Goal: Information Seeking & Learning: Compare options

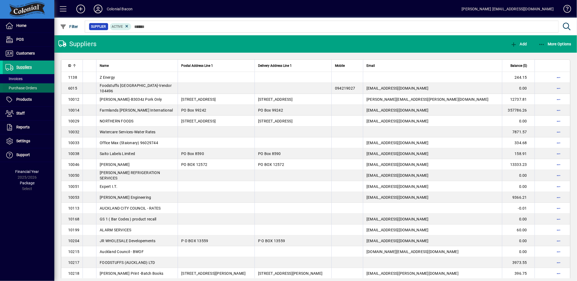
click at [21, 87] on span "Purchase Orders" at bounding box center [21, 88] width 32 height 4
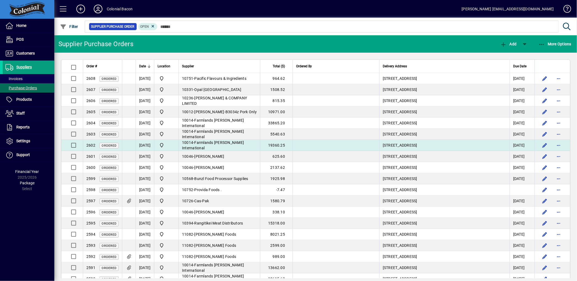
click at [230, 143] on span "Farmlands [PERSON_NAME] International" at bounding box center [213, 146] width 62 height 10
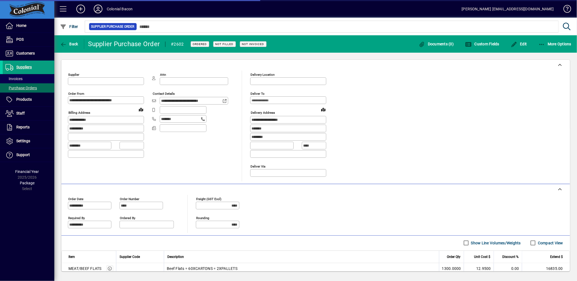
type input "**********"
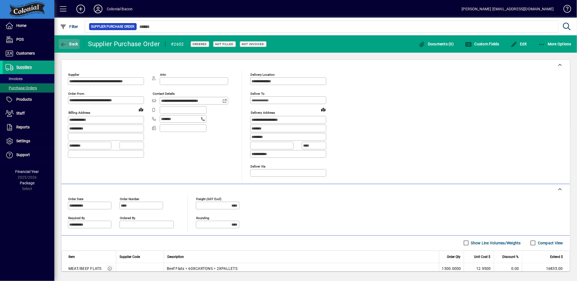
click at [76, 38] on span "button" at bounding box center [69, 44] width 21 height 13
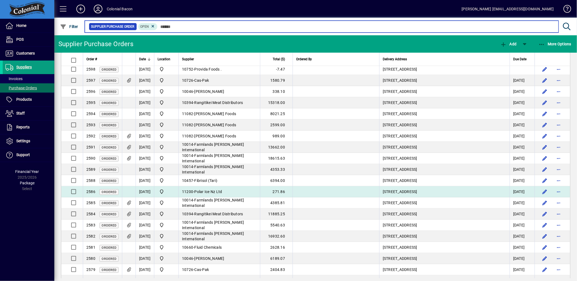
scroll to position [151, 0]
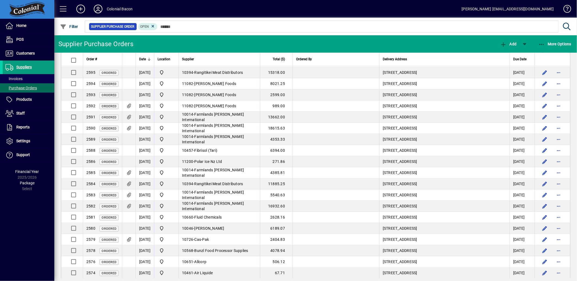
click at [232, 205] on span "Farmlands [PERSON_NAME] International" at bounding box center [213, 206] width 62 height 10
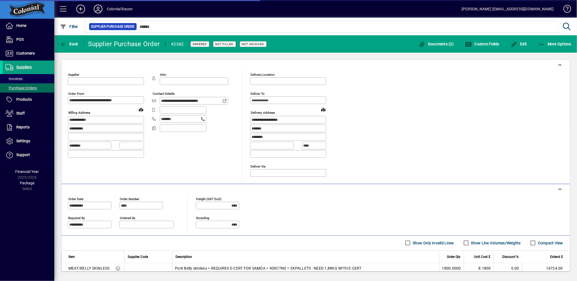
type input "**********"
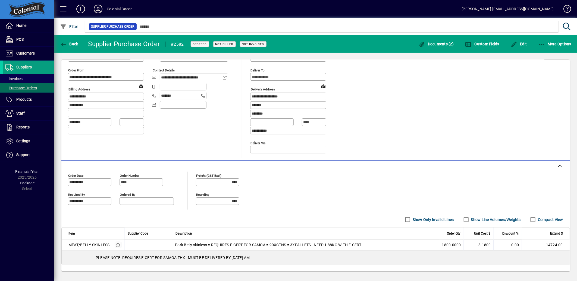
scroll to position [49, 0]
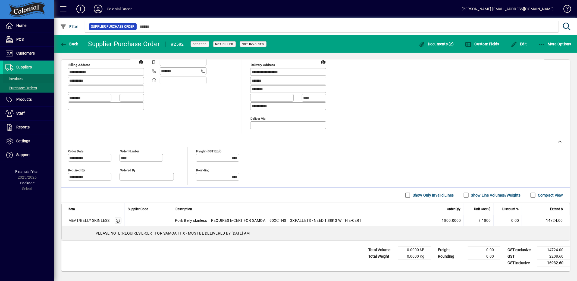
click at [17, 79] on span "Invoices" at bounding box center [13, 79] width 17 height 4
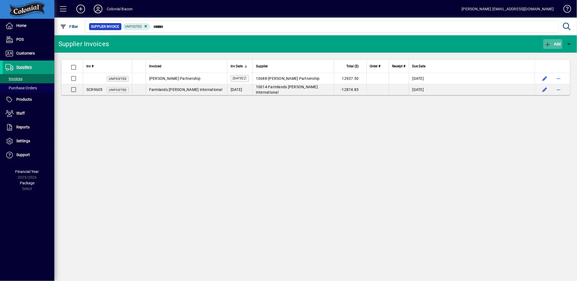
click at [551, 45] on icon "button" at bounding box center [548, 44] width 7 height 5
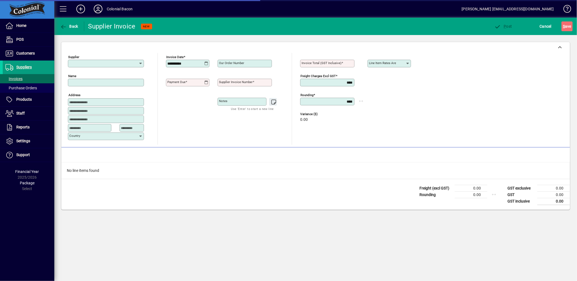
type input "**********"
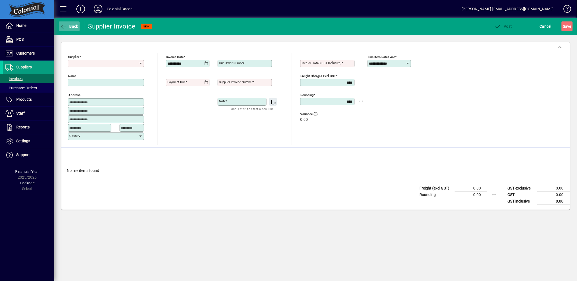
click at [68, 28] on span "Back" at bounding box center [69, 26] width 18 height 4
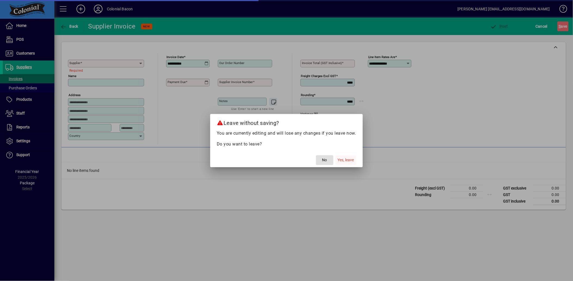
click at [340, 162] on span "Yes, leave" at bounding box center [346, 160] width 16 height 6
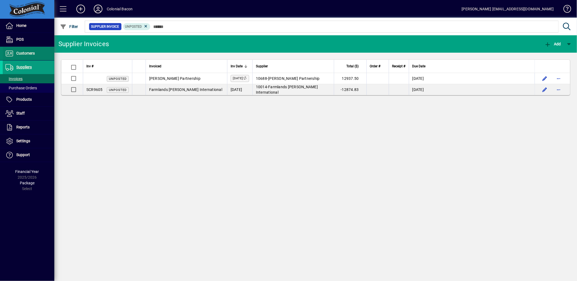
click at [26, 52] on span "Customers" at bounding box center [25, 53] width 18 height 4
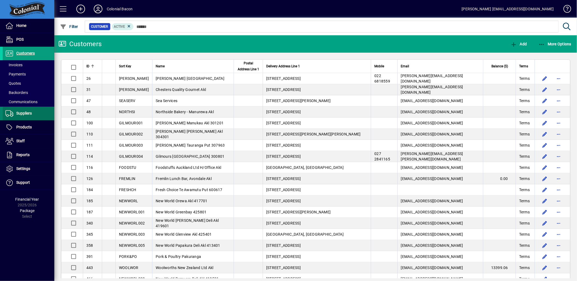
click at [22, 113] on span "Suppliers" at bounding box center [23, 113] width 15 height 4
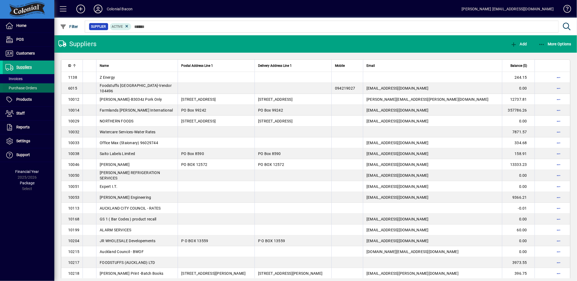
click at [24, 89] on span "Purchase Orders" at bounding box center [21, 88] width 32 height 4
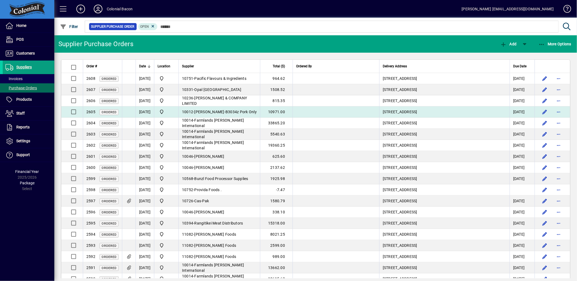
click at [234, 114] on td "10012 - [PERSON_NAME]-B3034z Pork Only" at bounding box center [220, 112] width 82 height 11
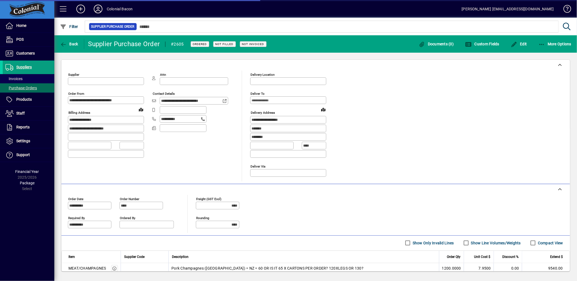
type input "**********"
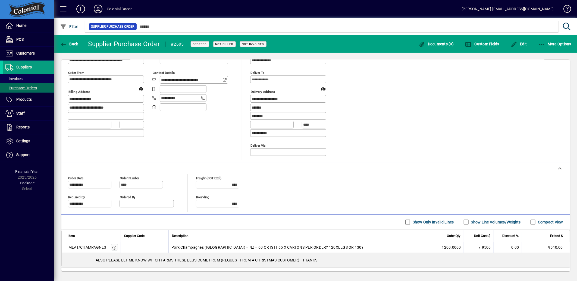
scroll to position [30, 0]
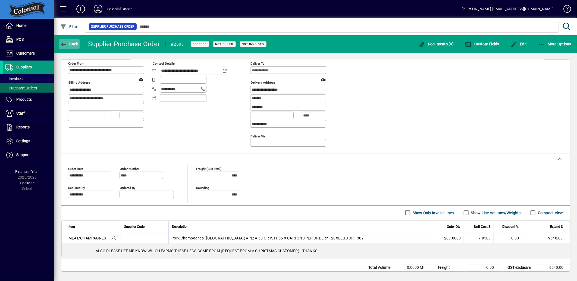
click at [68, 46] on span "button" at bounding box center [69, 44] width 21 height 13
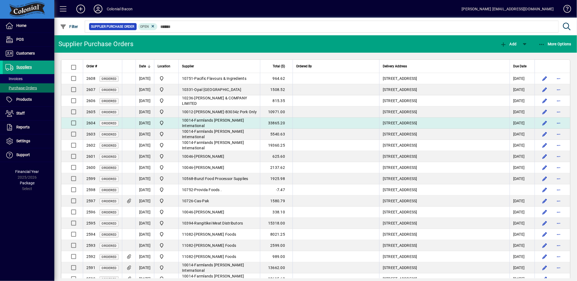
click at [239, 120] on td "10014 - Farmlands [PERSON_NAME] International" at bounding box center [220, 123] width 82 height 11
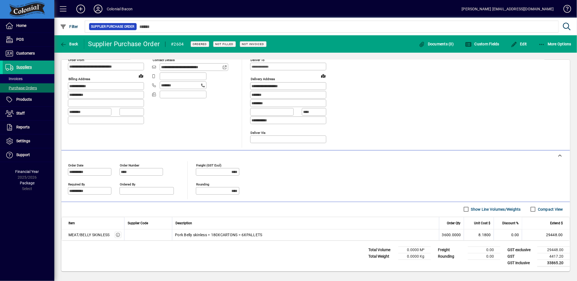
scroll to position [35, 0]
click at [75, 45] on span "Back" at bounding box center [69, 44] width 18 height 4
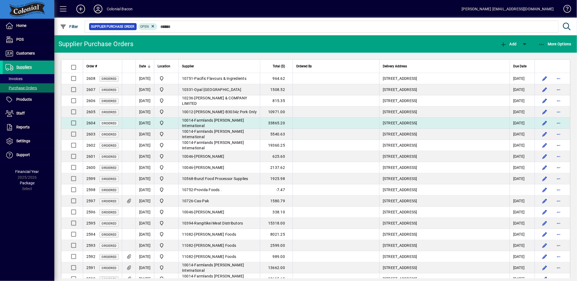
click at [224, 121] on span "Farmlands [PERSON_NAME] International" at bounding box center [213, 123] width 62 height 10
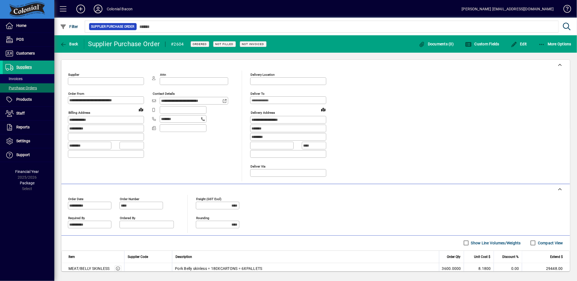
type input "**********"
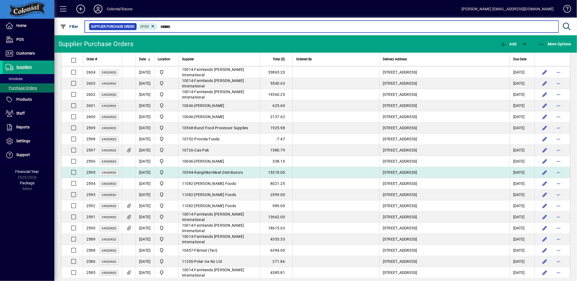
scroll to position [60, 0]
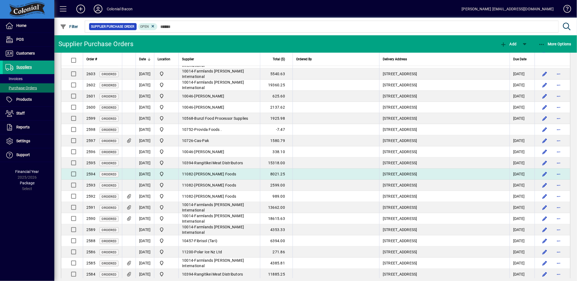
click at [243, 174] on td "11082 - [PERSON_NAME] Foods" at bounding box center [220, 174] width 82 height 11
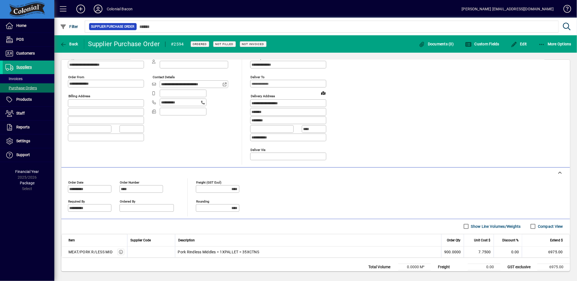
scroll to position [30, 0]
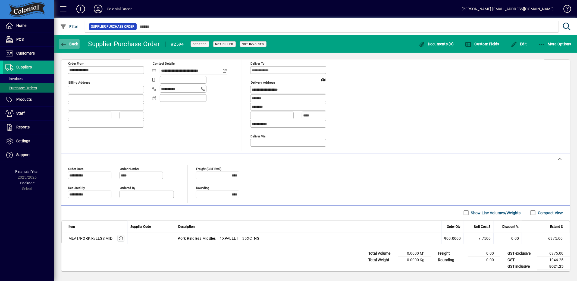
click at [72, 44] on span "Back" at bounding box center [69, 44] width 18 height 4
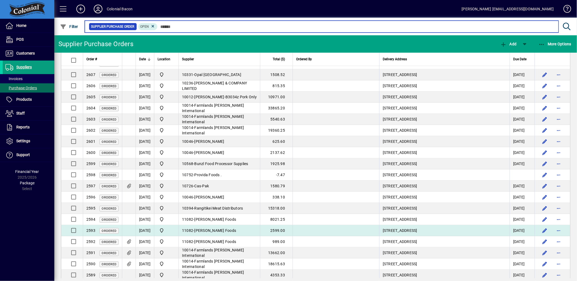
scroll to position [30, 0]
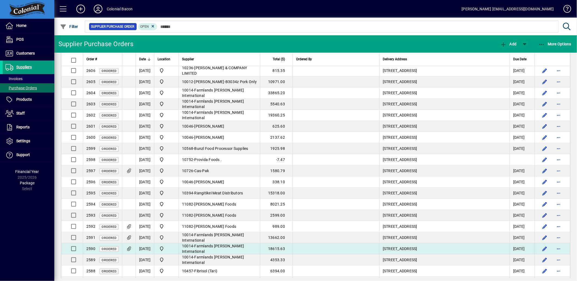
click at [244, 250] on span "Farmlands [PERSON_NAME] International" at bounding box center [213, 249] width 62 height 10
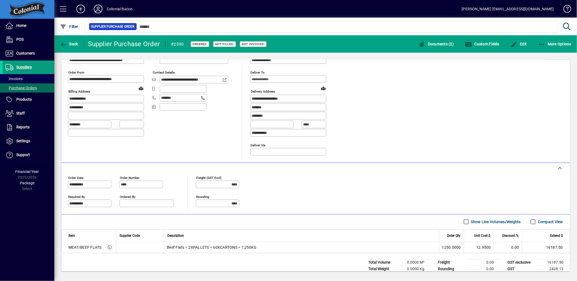
scroll to position [30, 0]
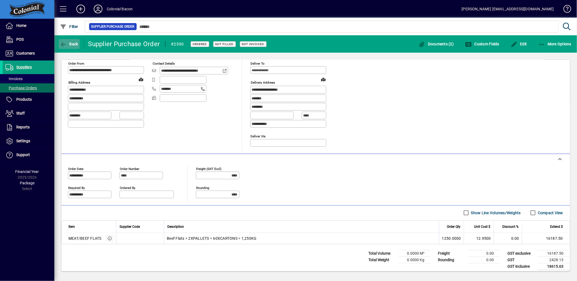
click at [64, 43] on icon "button" at bounding box center [63, 44] width 7 height 5
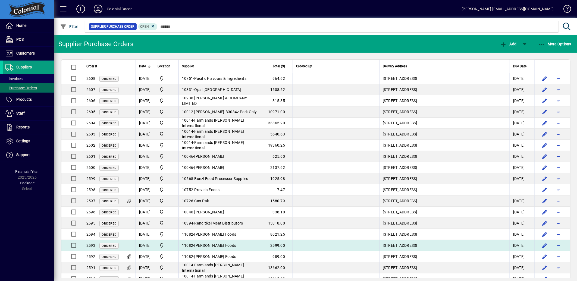
click at [248, 245] on td "11082 - [PERSON_NAME] Foods" at bounding box center [220, 245] width 82 height 11
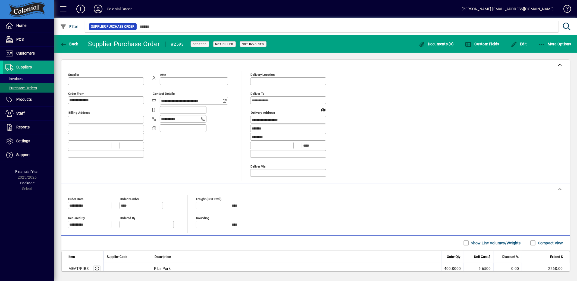
type input "**********"
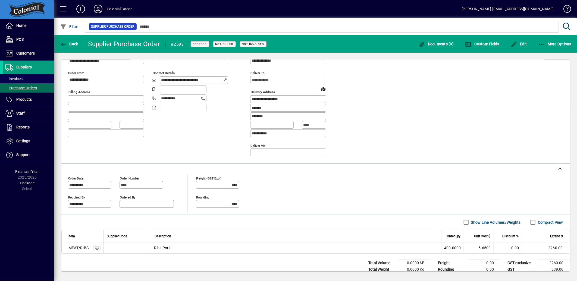
scroll to position [30, 0]
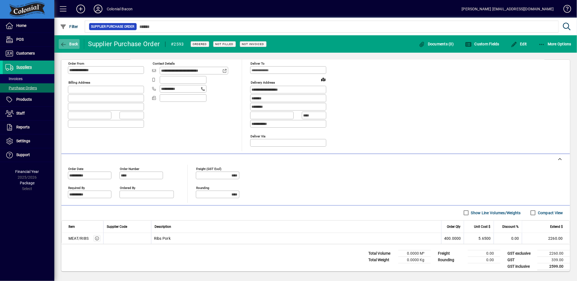
click at [71, 39] on span "button" at bounding box center [69, 44] width 21 height 13
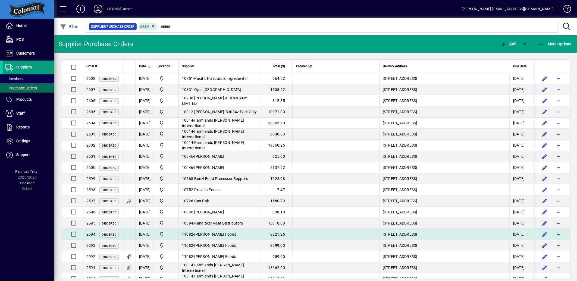
click at [233, 231] on td "11082 - [PERSON_NAME] Foods" at bounding box center [220, 234] width 82 height 11
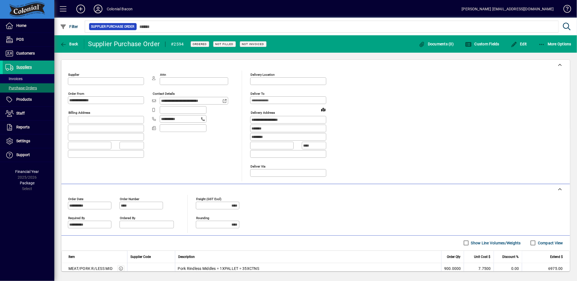
type input "**********"
click at [71, 47] on span "button" at bounding box center [69, 44] width 21 height 13
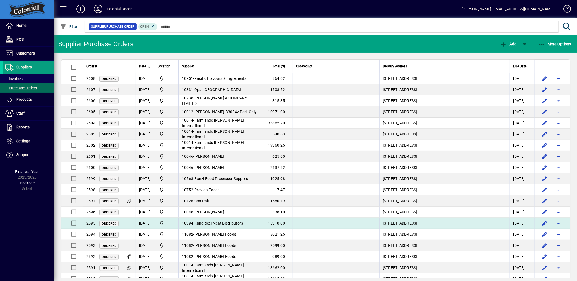
click at [243, 224] on span "Rangitikei Meat Distributors" at bounding box center [219, 223] width 49 height 4
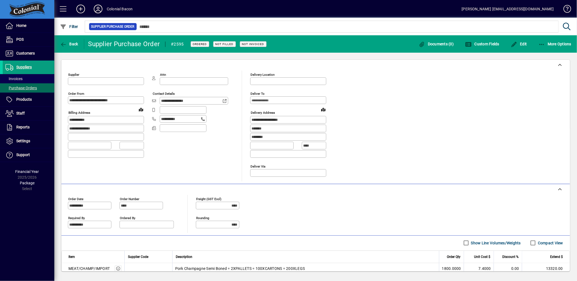
type input "**********"
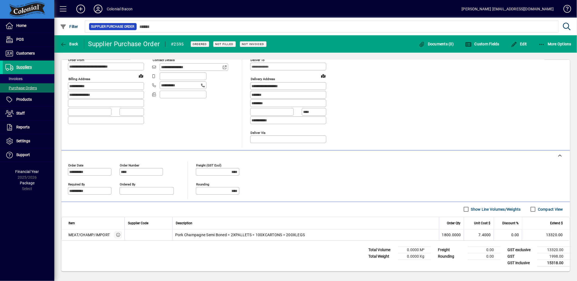
scroll to position [35, 0]
click at [71, 45] on span "Back" at bounding box center [69, 44] width 18 height 4
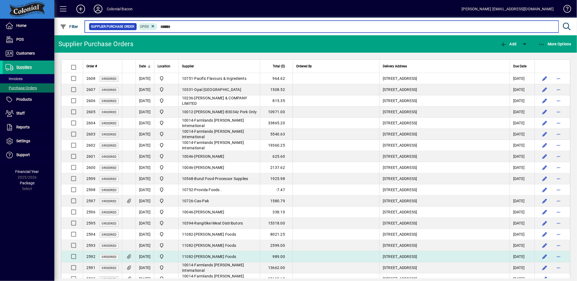
scroll to position [30, 0]
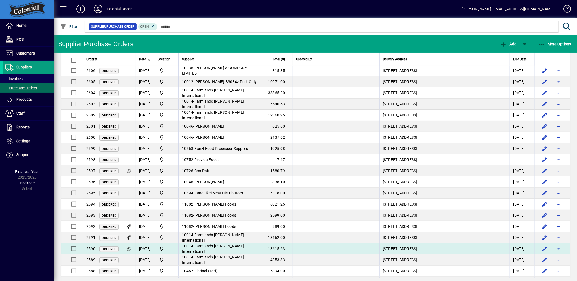
click at [234, 247] on span "Farmlands [PERSON_NAME] International" at bounding box center [213, 249] width 62 height 10
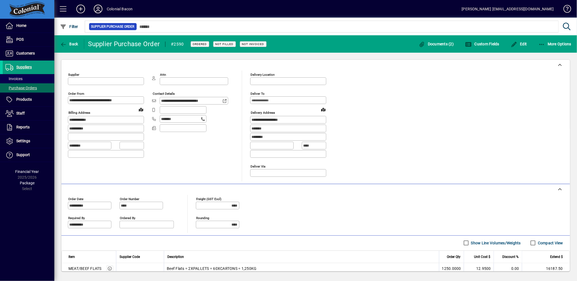
type input "**********"
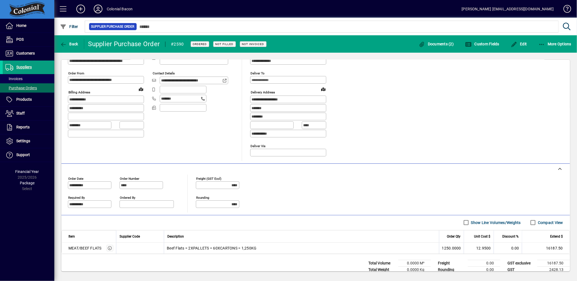
scroll to position [30, 0]
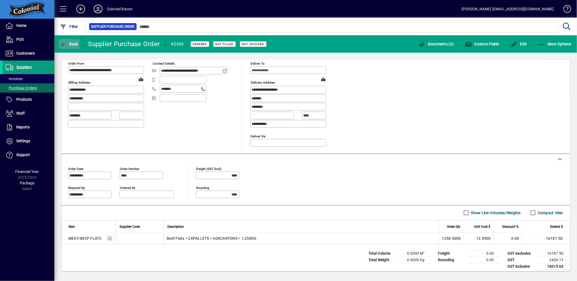
click at [73, 39] on span "button" at bounding box center [69, 44] width 21 height 13
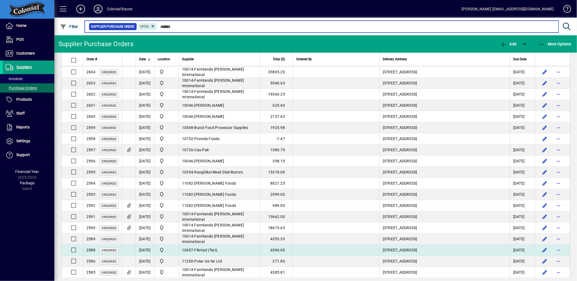
scroll to position [60, 0]
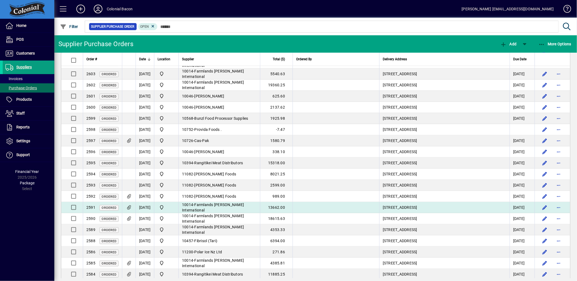
click at [224, 208] on span "Farmlands [PERSON_NAME] International" at bounding box center [213, 208] width 62 height 10
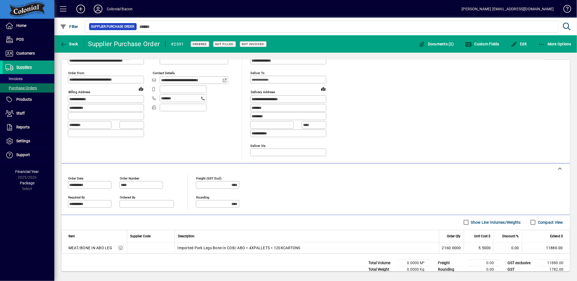
scroll to position [30, 0]
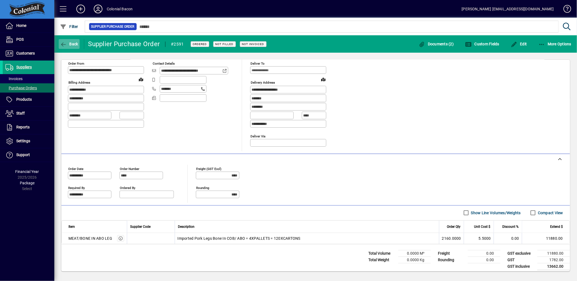
click at [68, 42] on span "Back" at bounding box center [69, 44] width 18 height 4
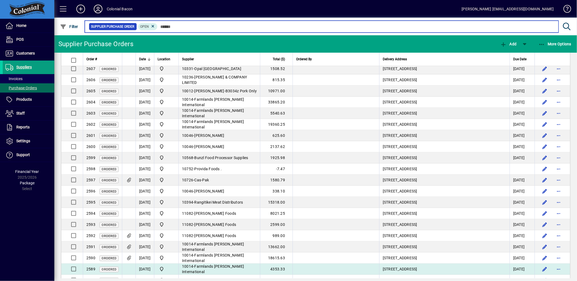
scroll to position [30, 0]
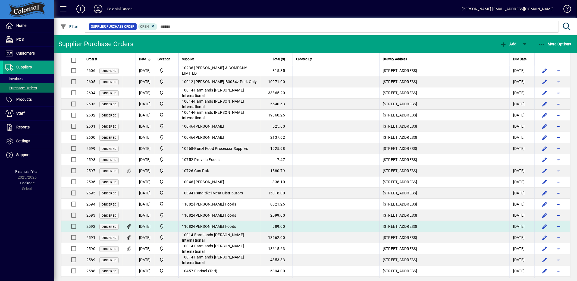
click at [220, 227] on span "[PERSON_NAME] Foods" at bounding box center [216, 226] width 42 height 4
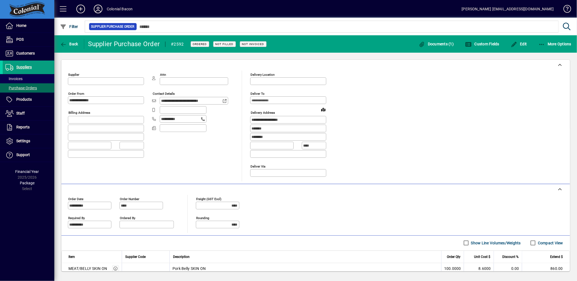
type input "**********"
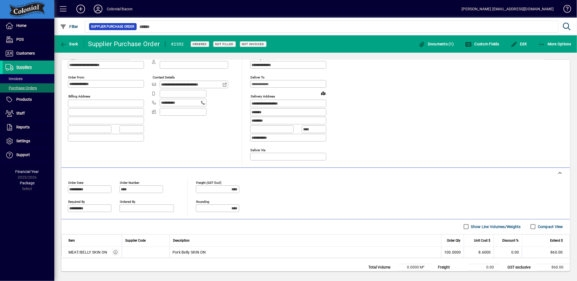
scroll to position [30, 0]
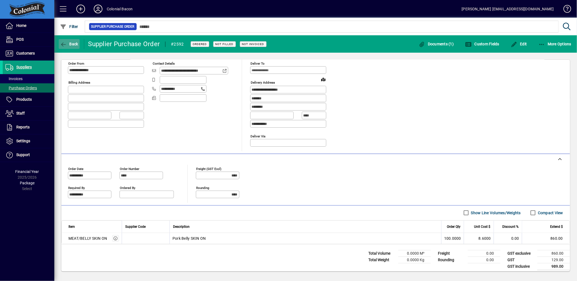
click at [75, 41] on span "button" at bounding box center [69, 44] width 21 height 13
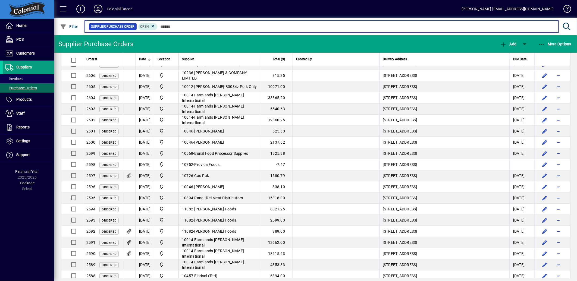
scroll to position [60, 0]
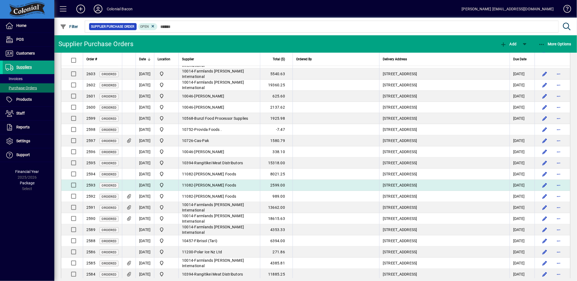
click at [219, 185] on span "[PERSON_NAME] Foods" at bounding box center [216, 185] width 42 height 4
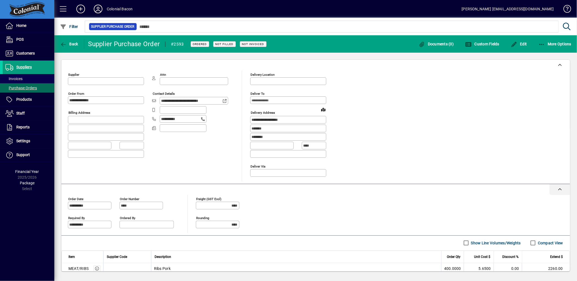
type input "**********"
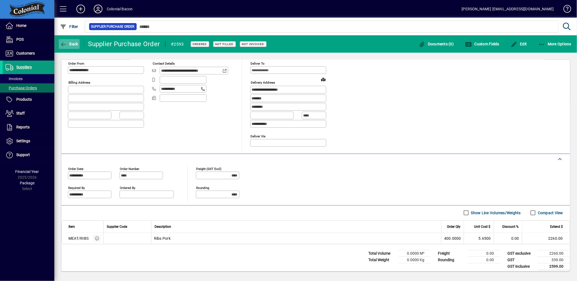
click at [72, 42] on span "Back" at bounding box center [69, 44] width 18 height 4
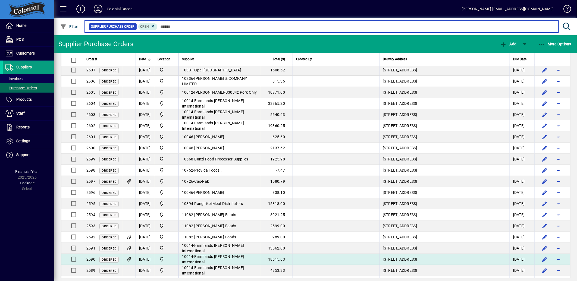
scroll to position [30, 0]
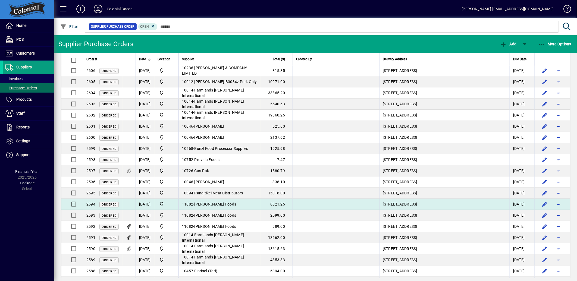
click at [232, 206] on span "[PERSON_NAME] Foods" at bounding box center [216, 204] width 42 height 4
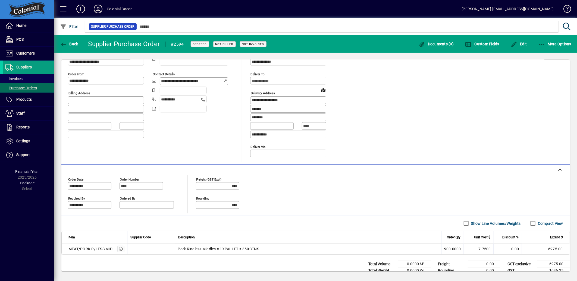
scroll to position [30, 0]
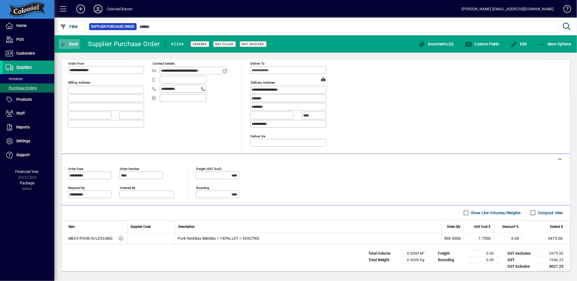
click at [76, 42] on span "Back" at bounding box center [69, 44] width 18 height 4
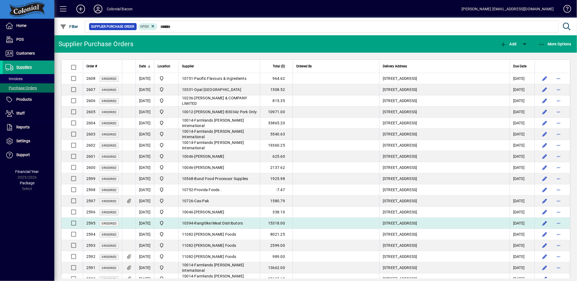
click at [228, 222] on span "Rangitikei Meat Distributors" at bounding box center [219, 223] width 49 height 4
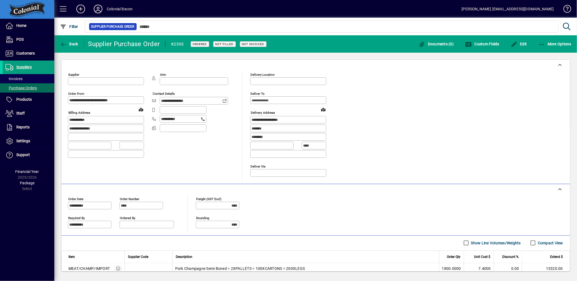
type input "**********"
